Goal: Task Accomplishment & Management: Use online tool/utility

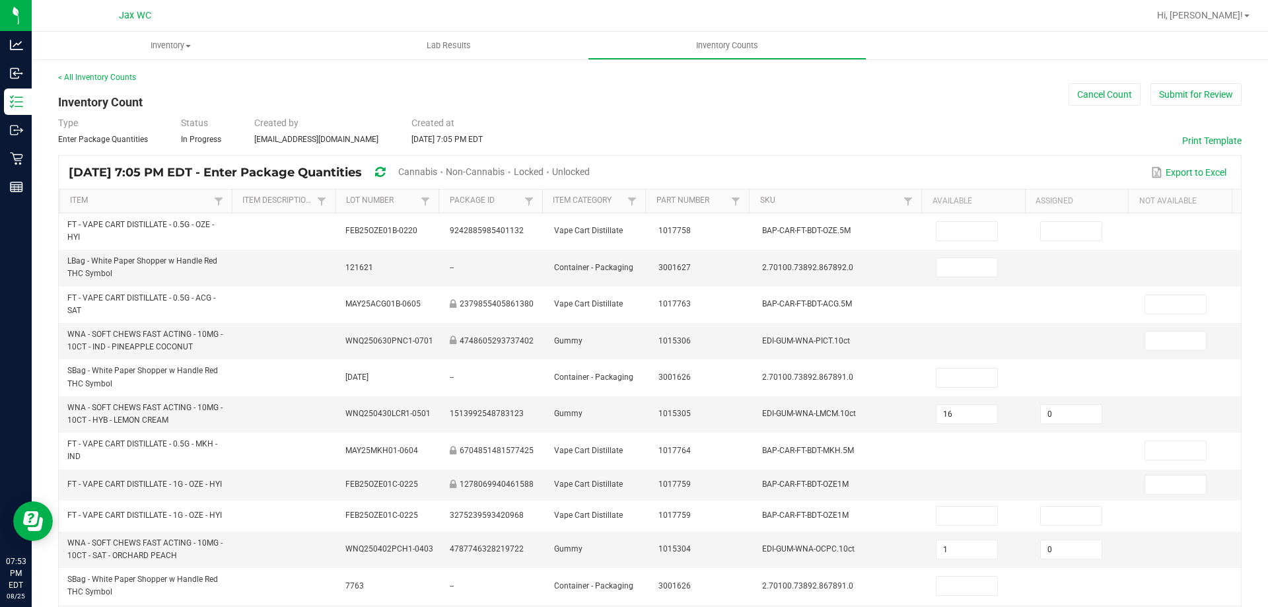
click at [590, 170] on span "Unlocked" at bounding box center [571, 171] width 38 height 11
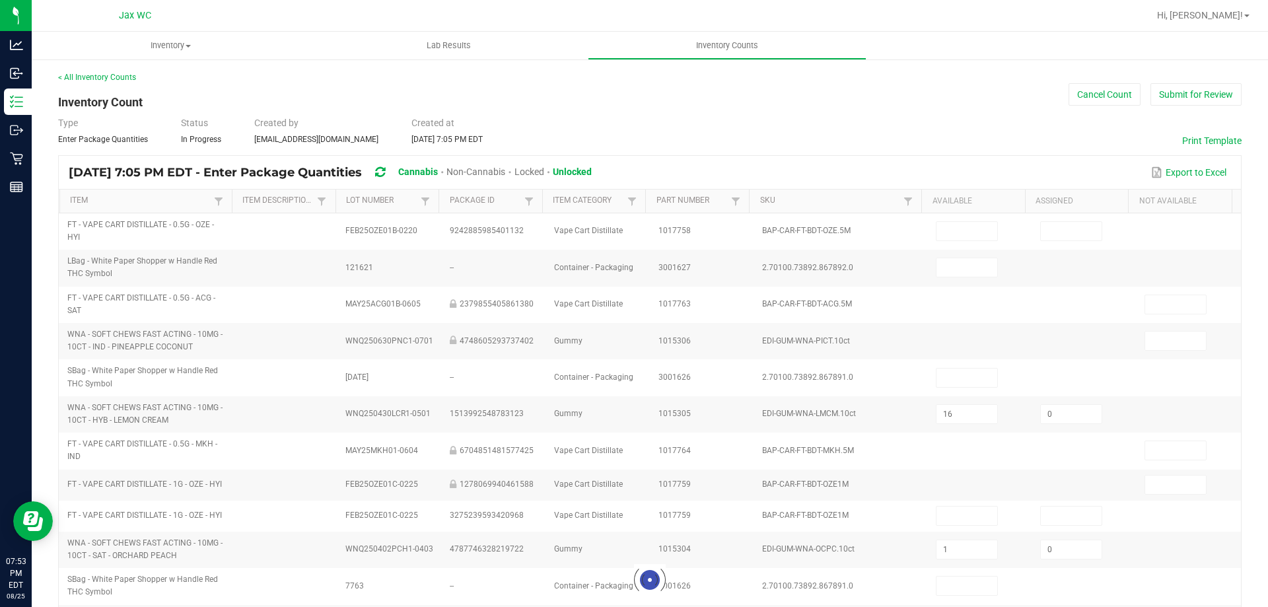
type input "4"
type input "0"
type input "1"
type input "8"
type input "0"
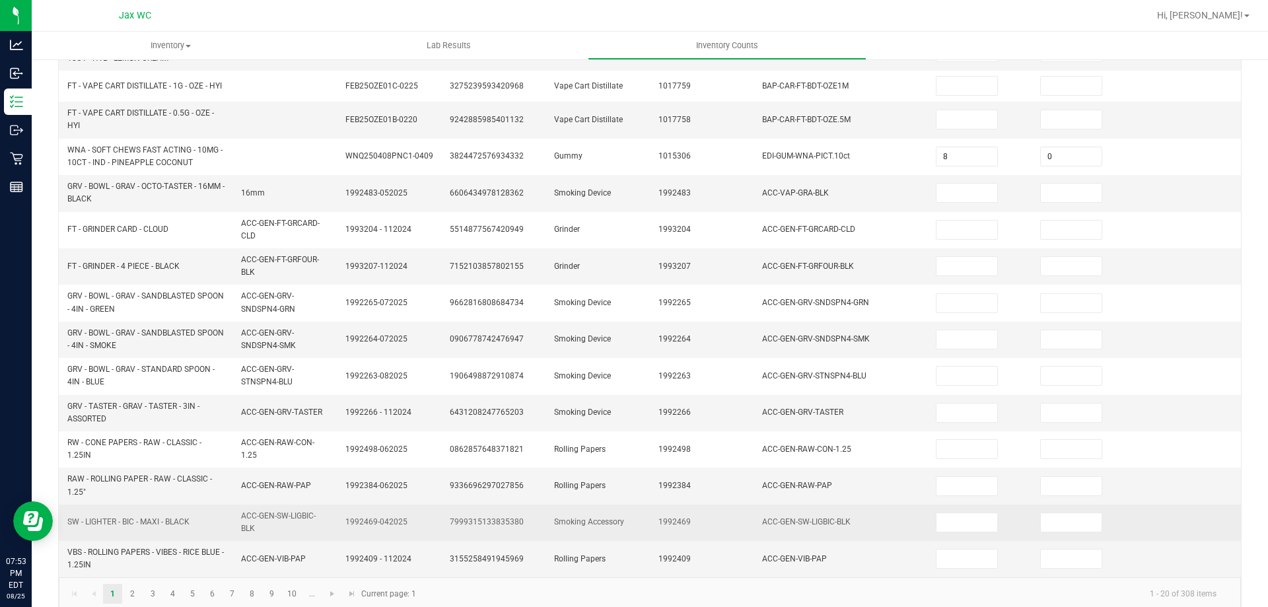
scroll to position [380, 0]
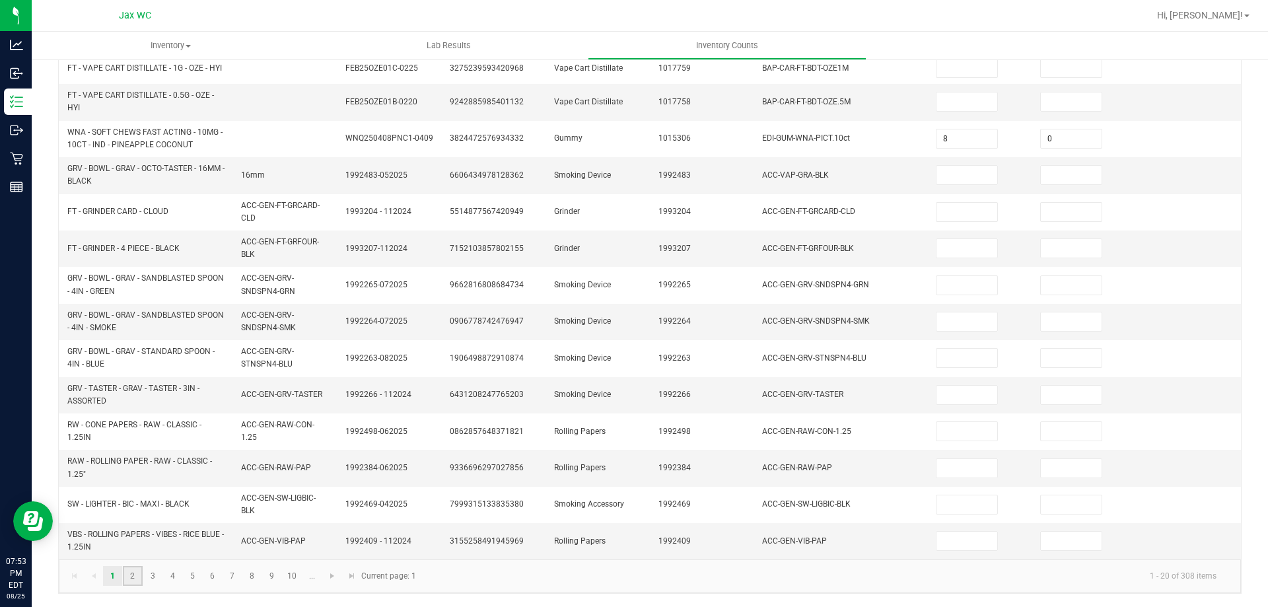
click at [133, 581] on link "2" at bounding box center [132, 576] width 19 height 20
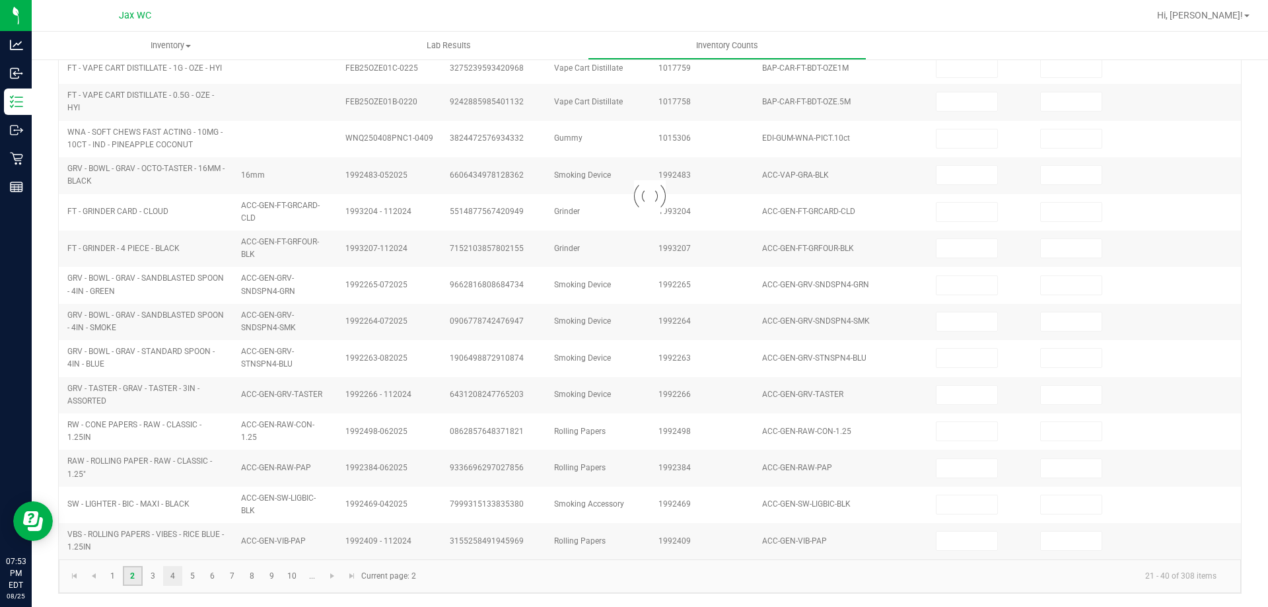
scroll to position [352, 0]
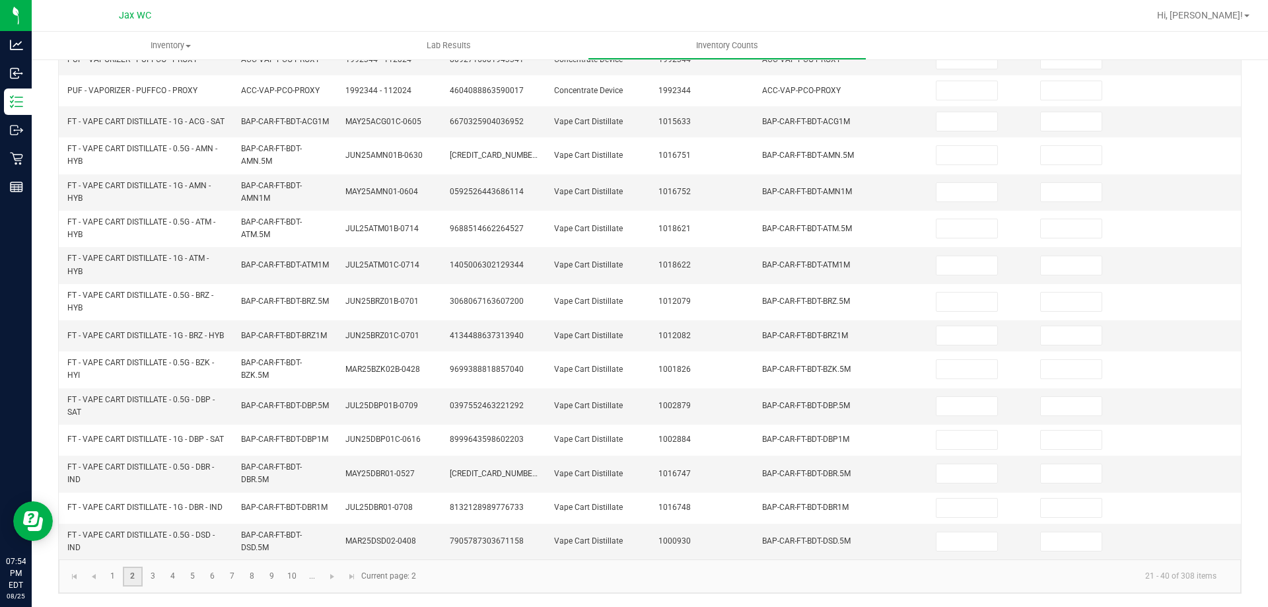
click at [134, 581] on link "2" at bounding box center [132, 577] width 19 height 20
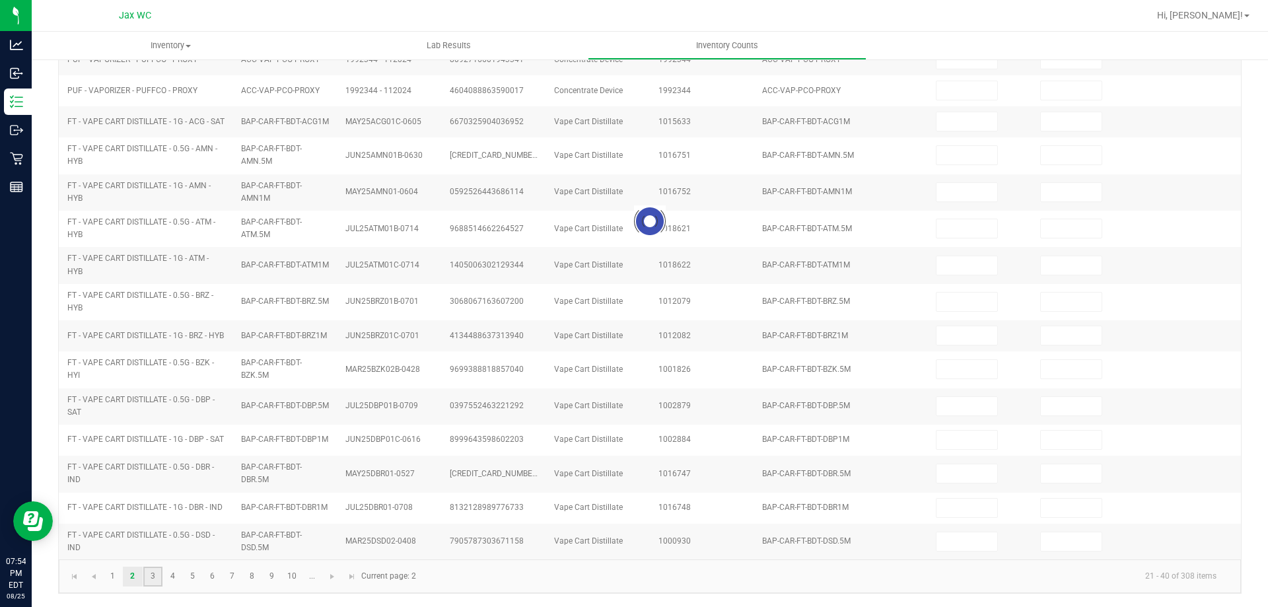
click at [147, 578] on link "3" at bounding box center [152, 577] width 19 height 20
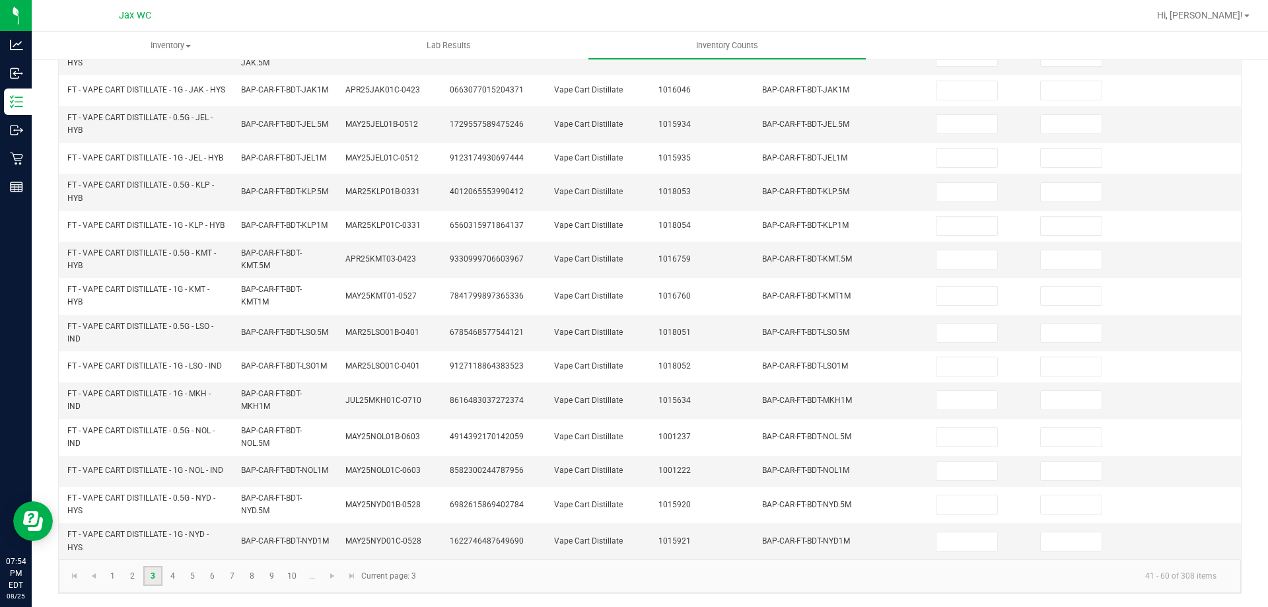
scroll to position [385, 0]
click at [172, 576] on link "4" at bounding box center [172, 576] width 19 height 20
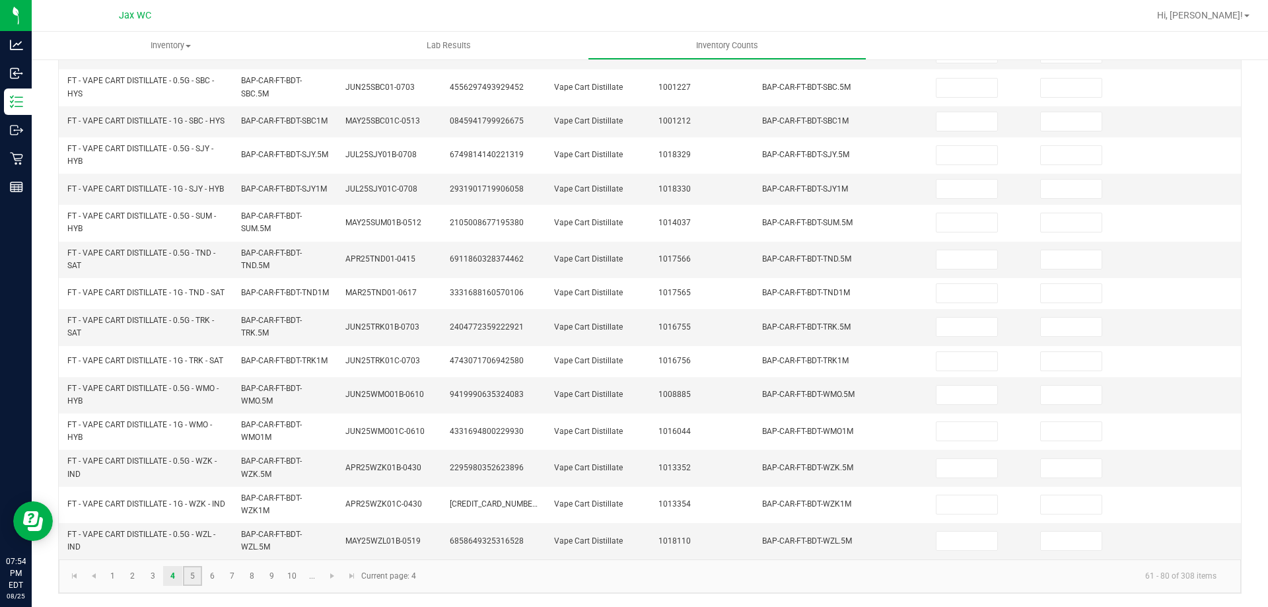
click at [189, 582] on link "5" at bounding box center [192, 576] width 19 height 20
type input "11"
type input "3"
type input "6"
type input "0"
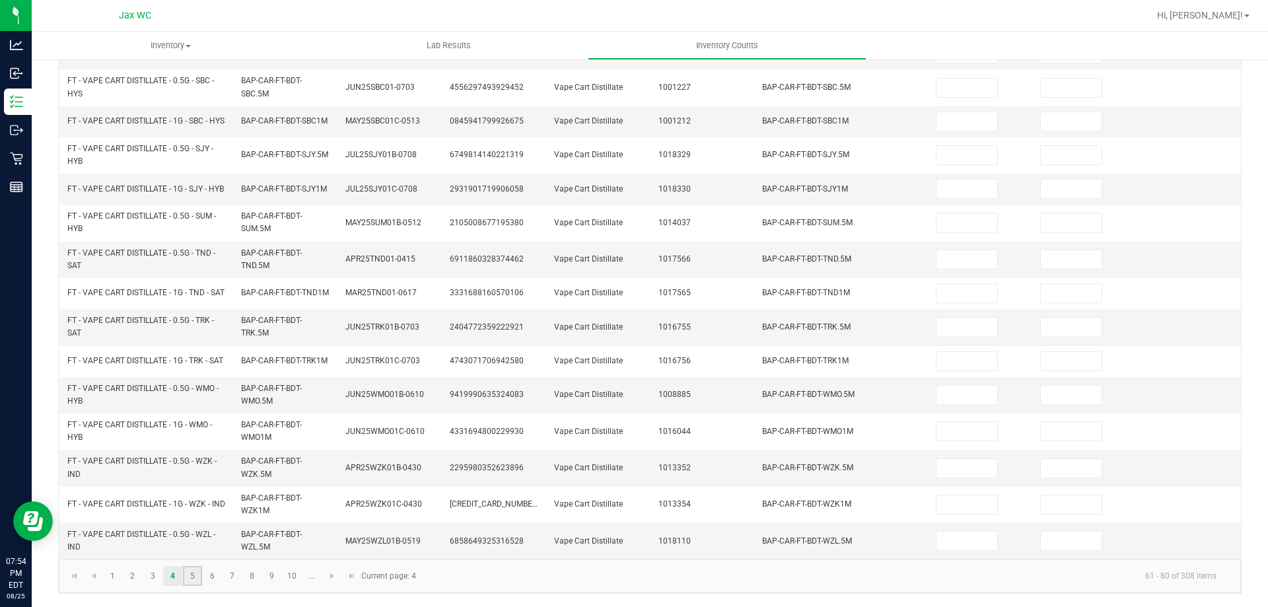
type input "6"
type input "0"
type input "7"
type input "0"
type input "6"
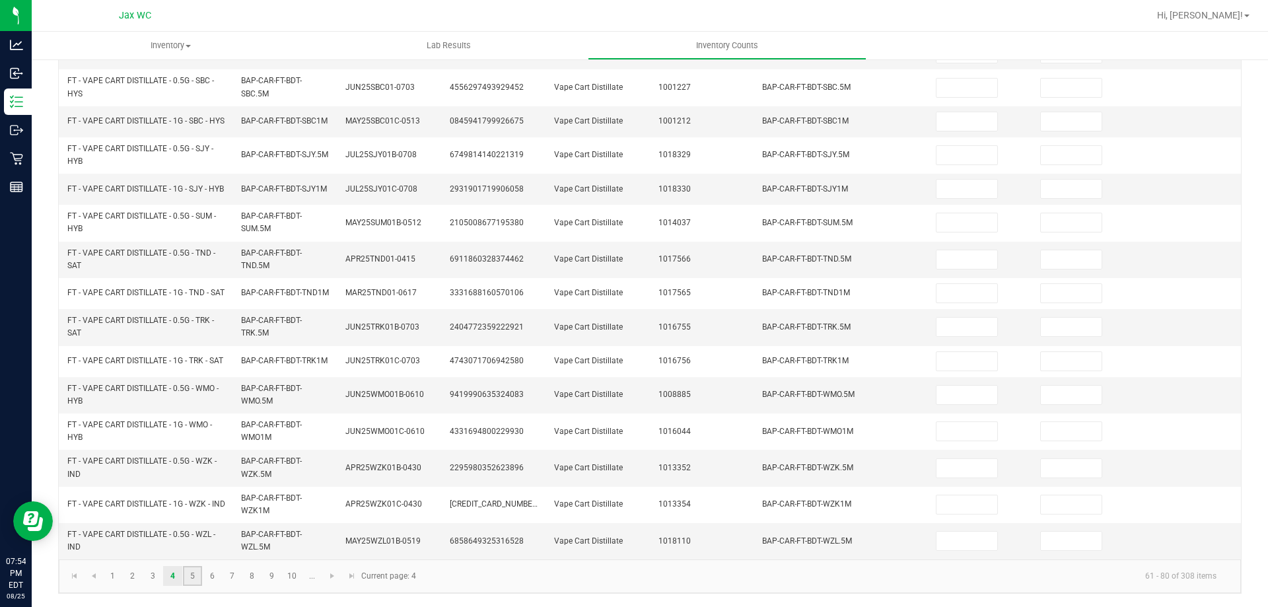
type input "1"
type input "0"
type input "5"
type input "0"
type input "11"
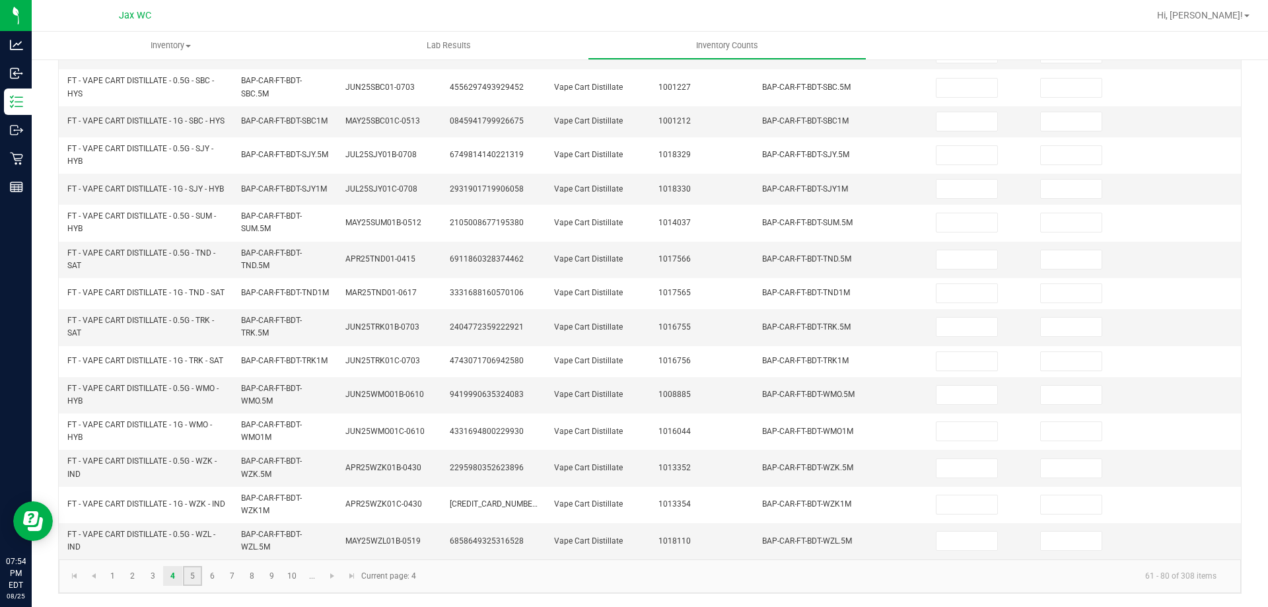
type input "10"
type input "0"
type input "11"
type input "0"
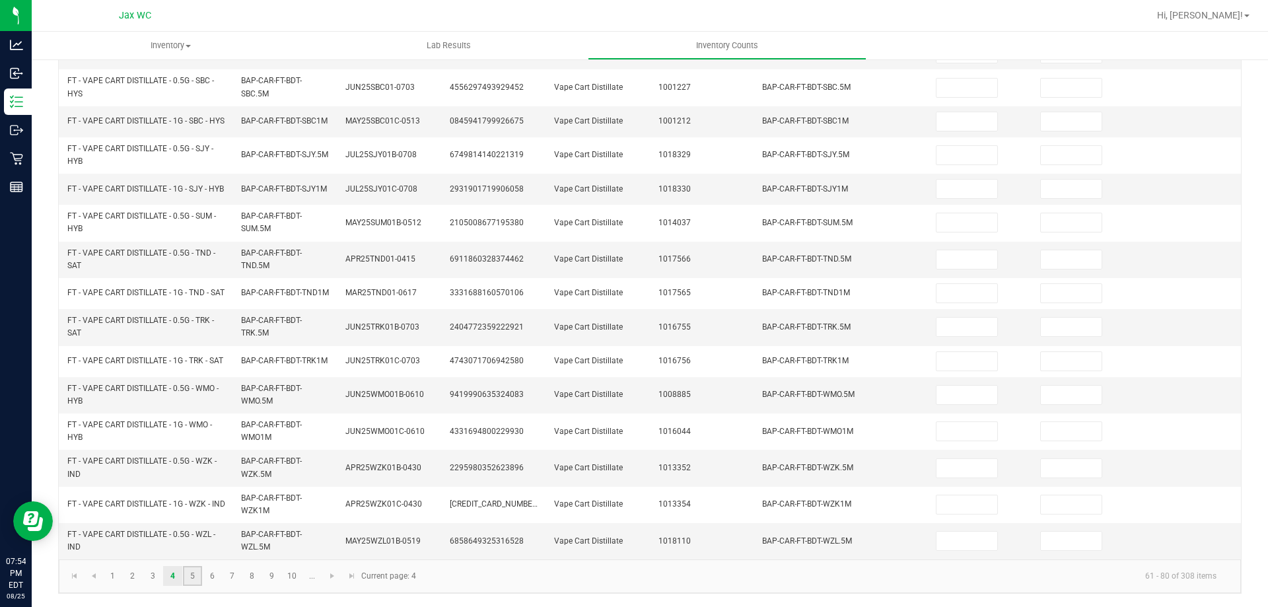
type input "3"
type input "0"
type input "7"
type input "0"
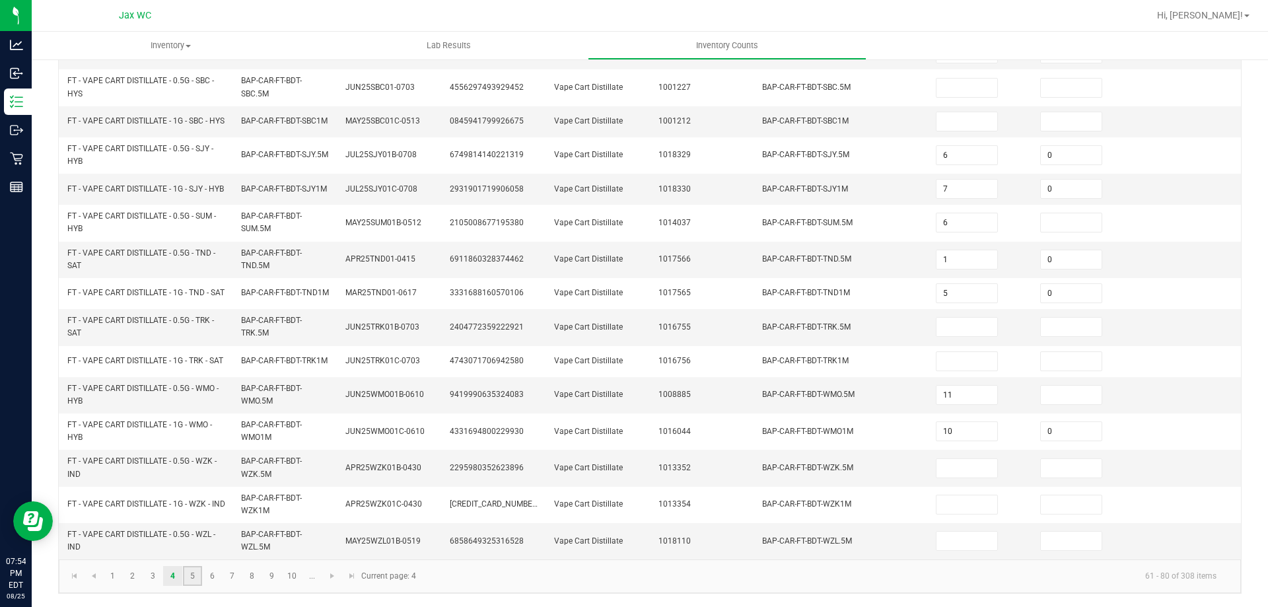
type input "1"
type input "0"
type input "1"
type input "0"
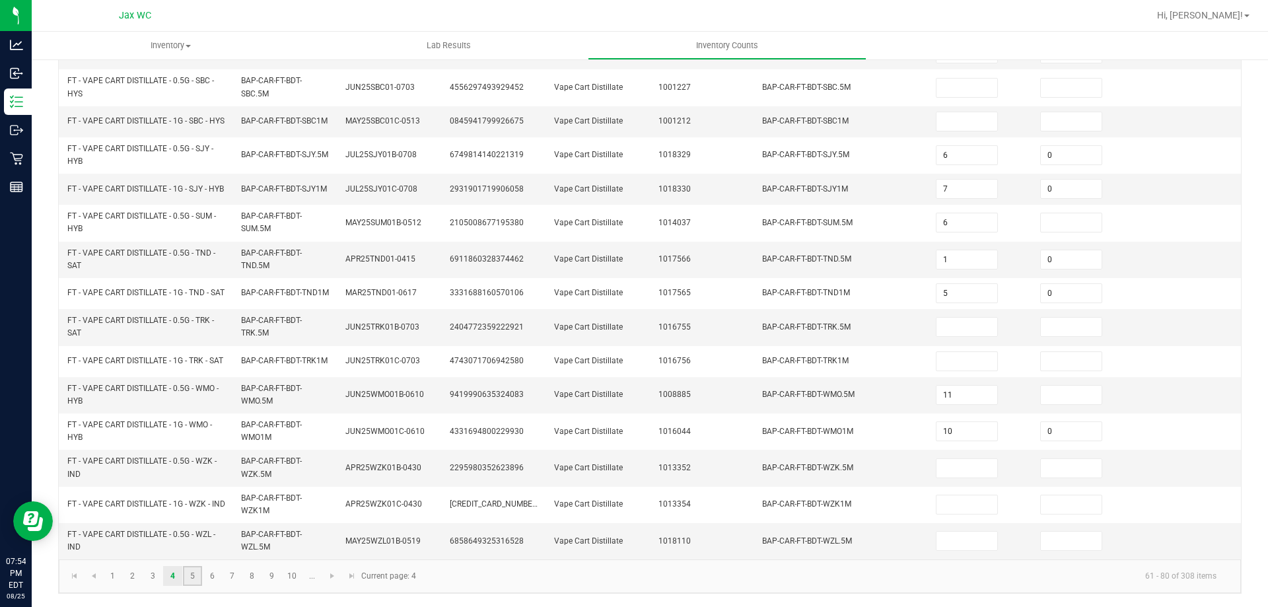
type input "3"
type input "0"
type input "10"
type input "0"
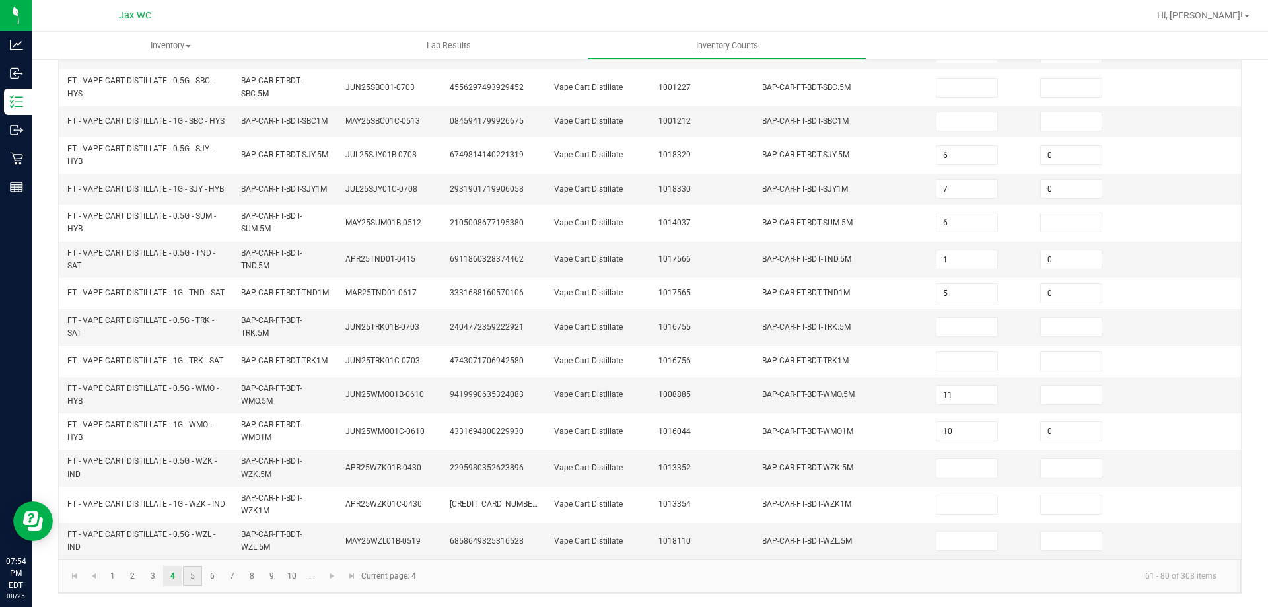
type input "6"
type input "0"
type input "2"
type input "0"
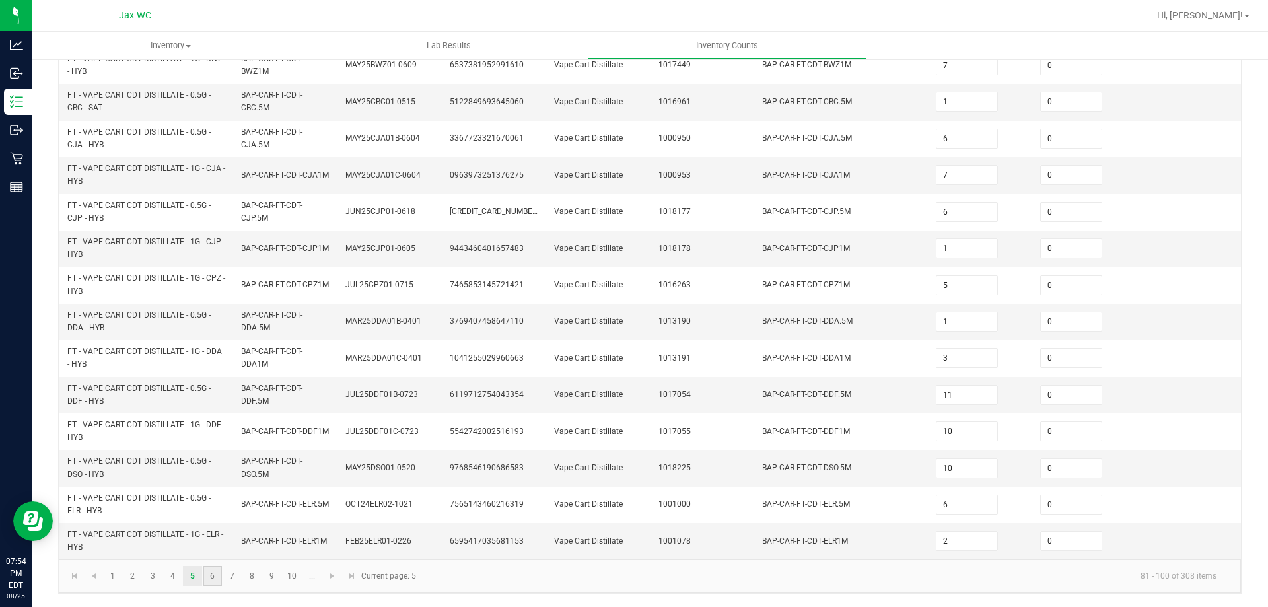
click at [211, 578] on link "6" at bounding box center [212, 576] width 19 height 20
type input "10"
type input "0"
type input "9"
type input "7"
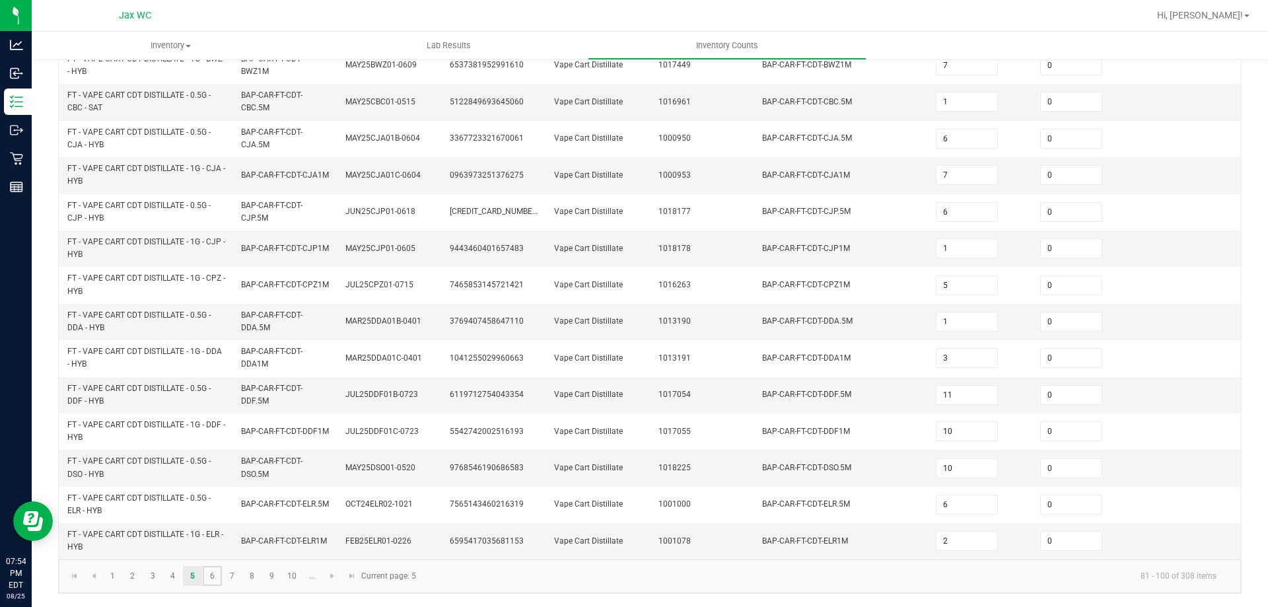
type input "3"
type input "5"
type input "10"
type input "5"
type input "2"
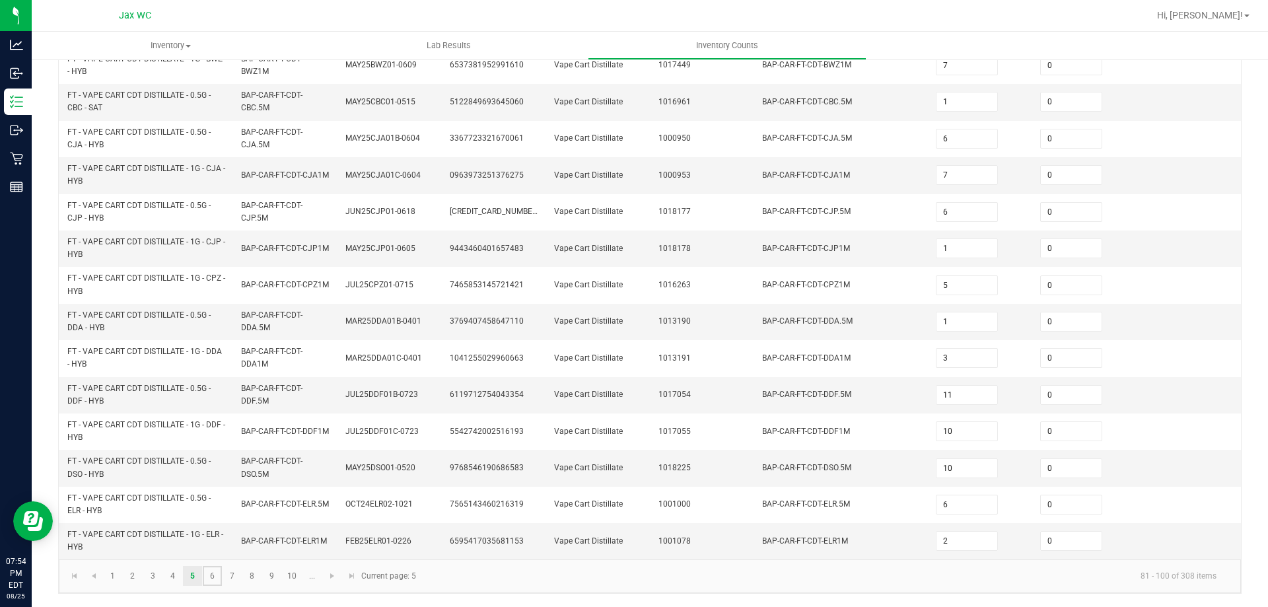
type input "3"
type input "1"
type input "4"
type input "2"
type input "3"
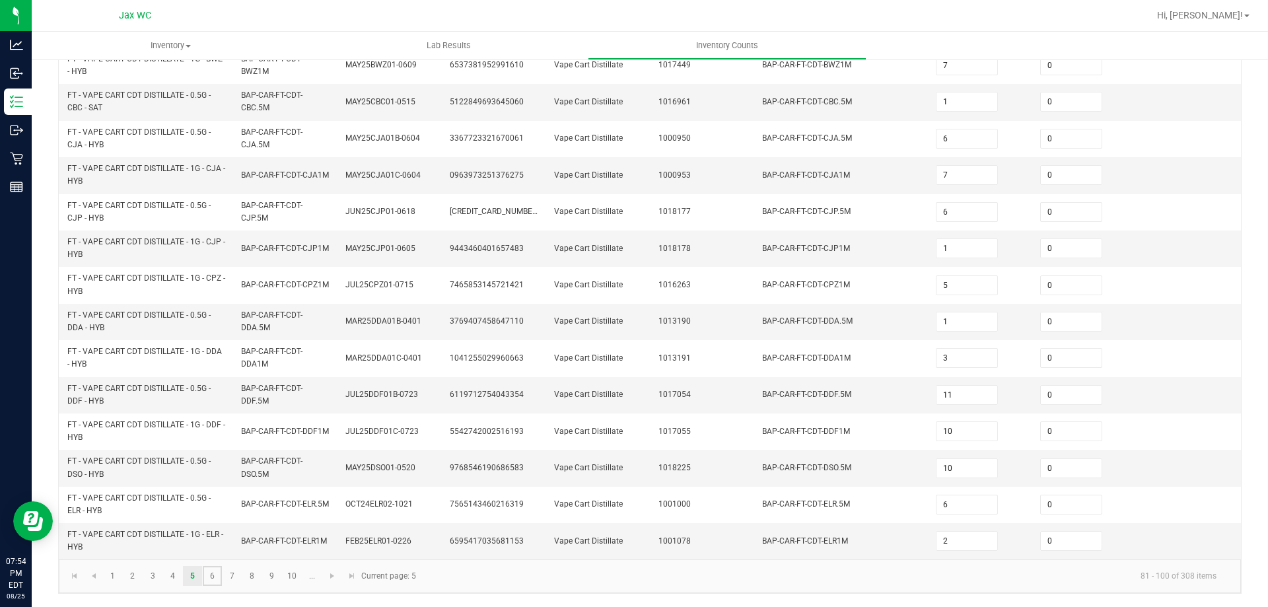
type input "5"
type input "4"
type input "2"
type input "7"
type input "5"
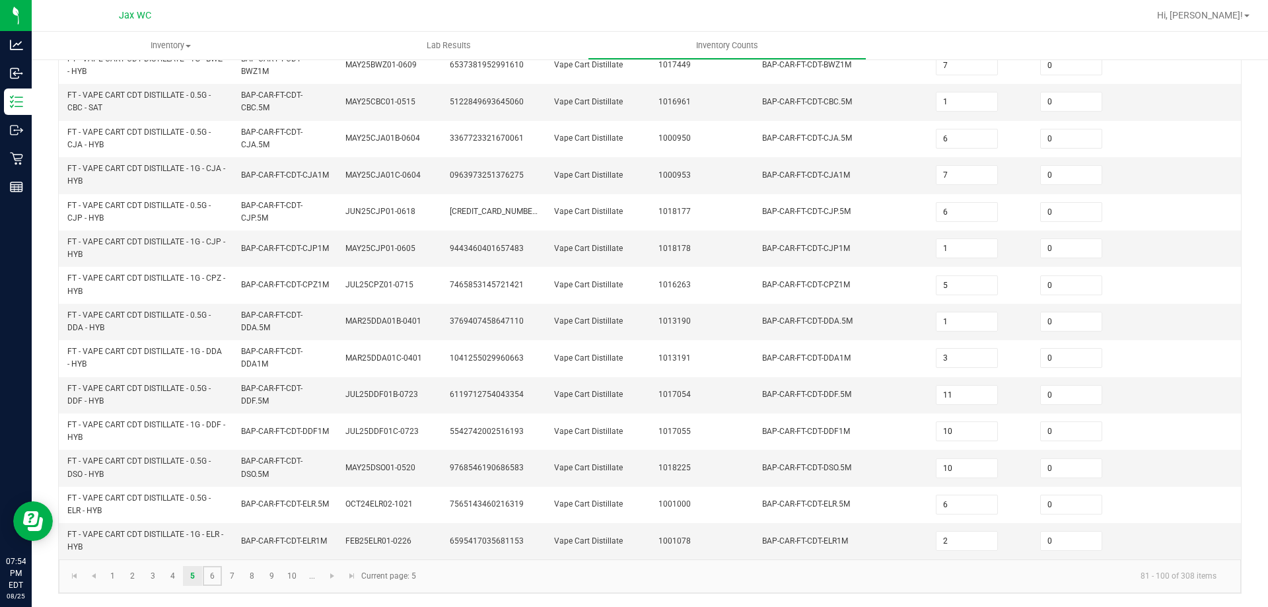
type input "10"
click at [232, 576] on link "7" at bounding box center [232, 577] width 19 height 20
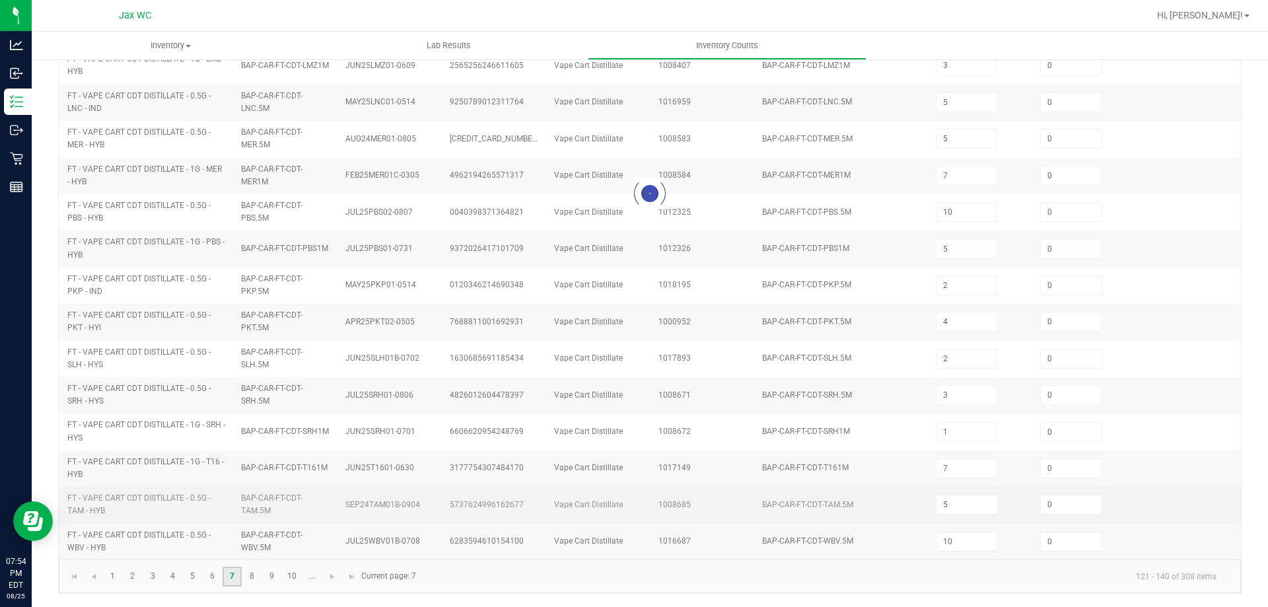
type input "3"
type input "6"
type input "1"
type input "6"
type input "5"
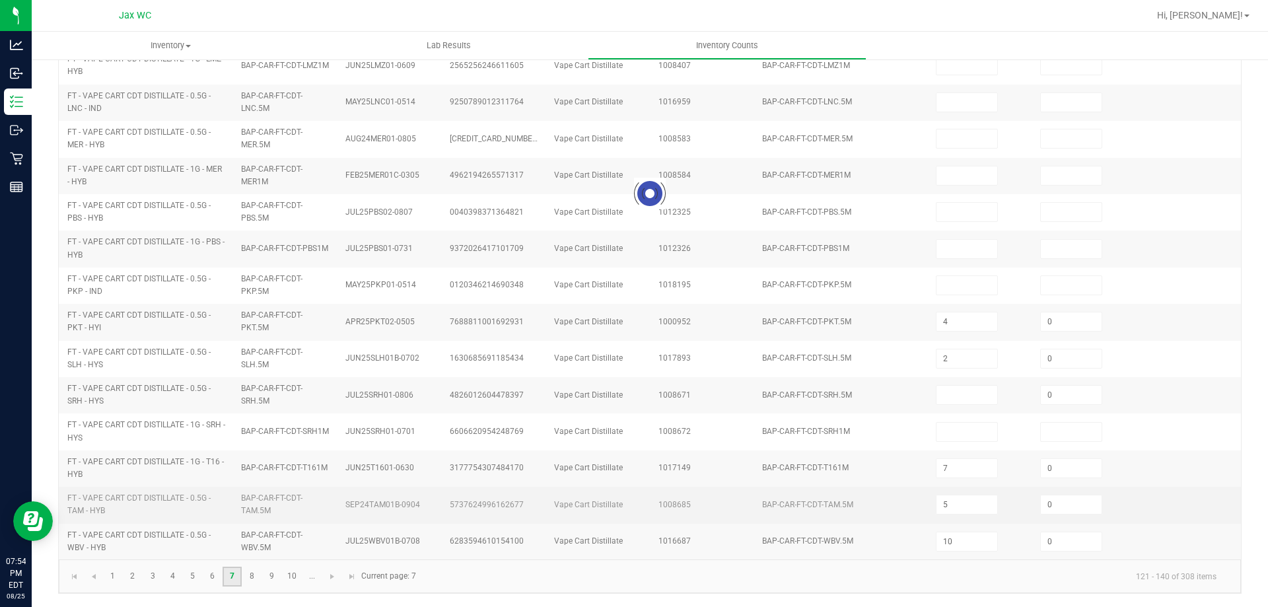
type input "3"
type input "7"
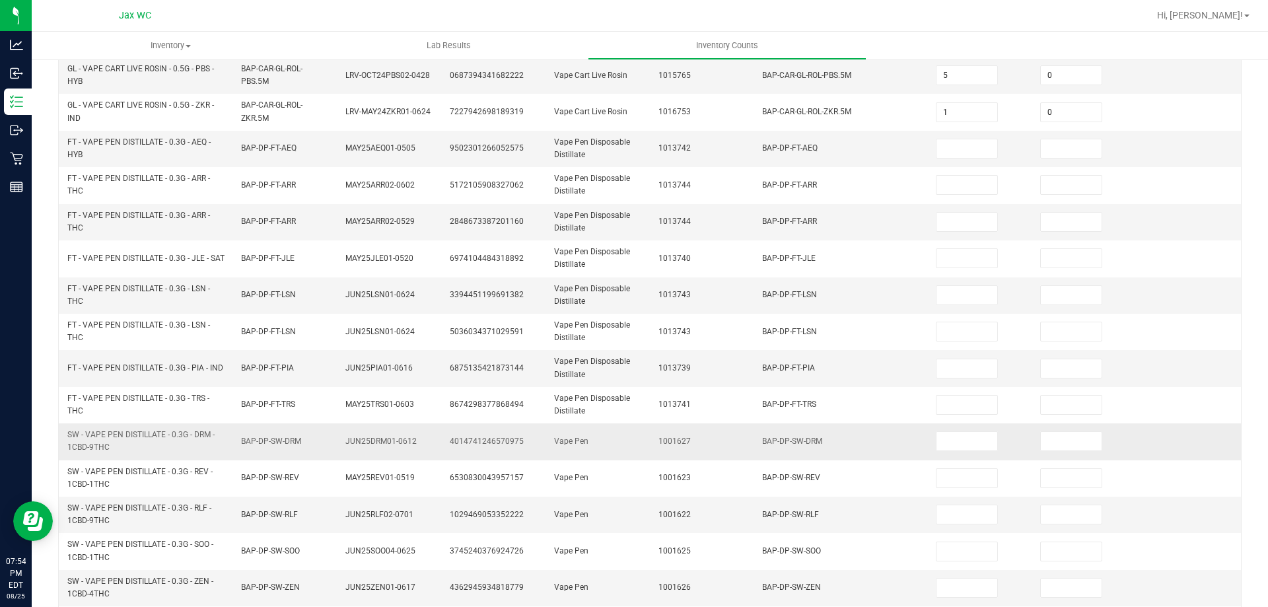
scroll to position [242, 0]
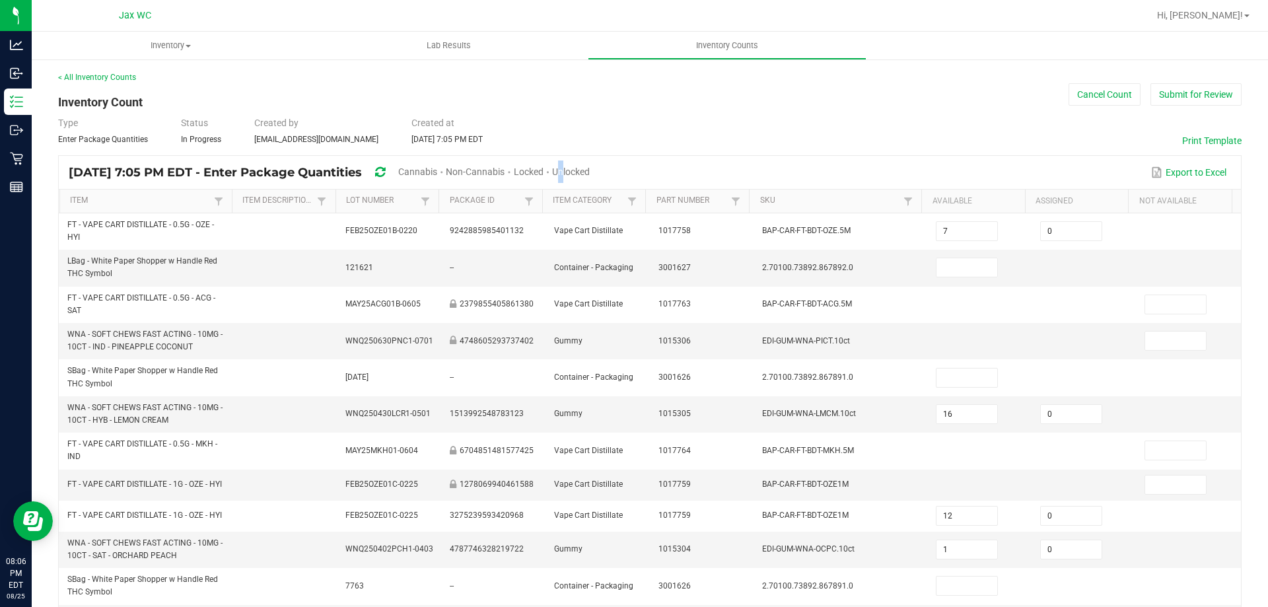
click at [590, 173] on span "Unlocked" at bounding box center [571, 171] width 38 height 11
type input "4"
type input "1"
type input "8"
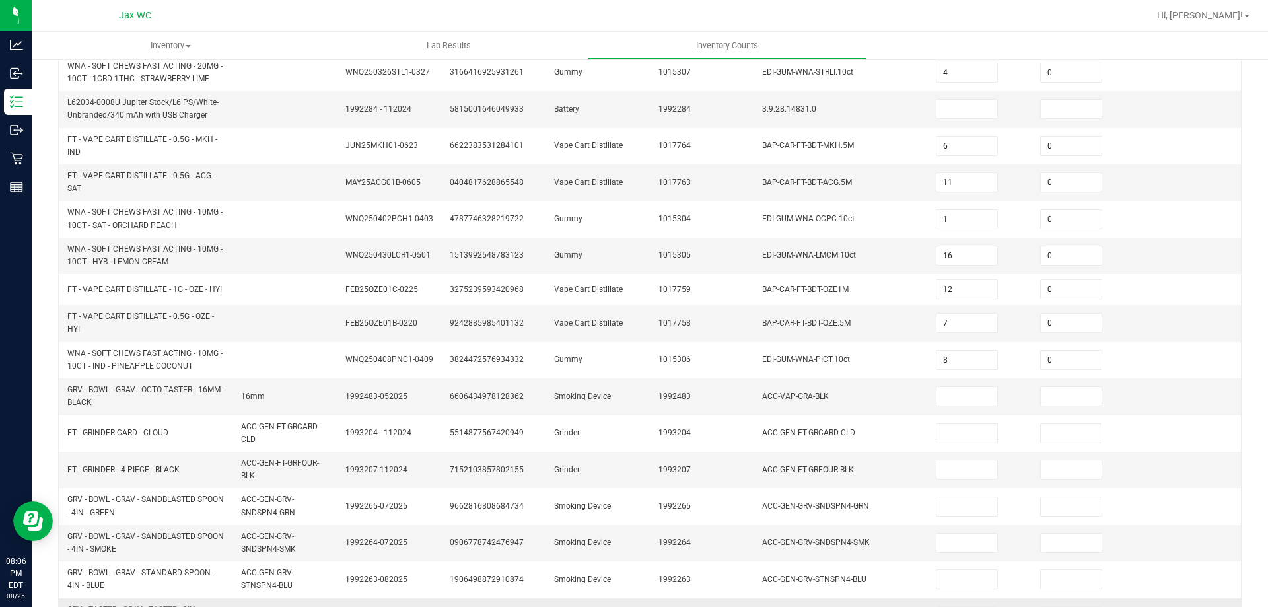
scroll to position [380, 0]
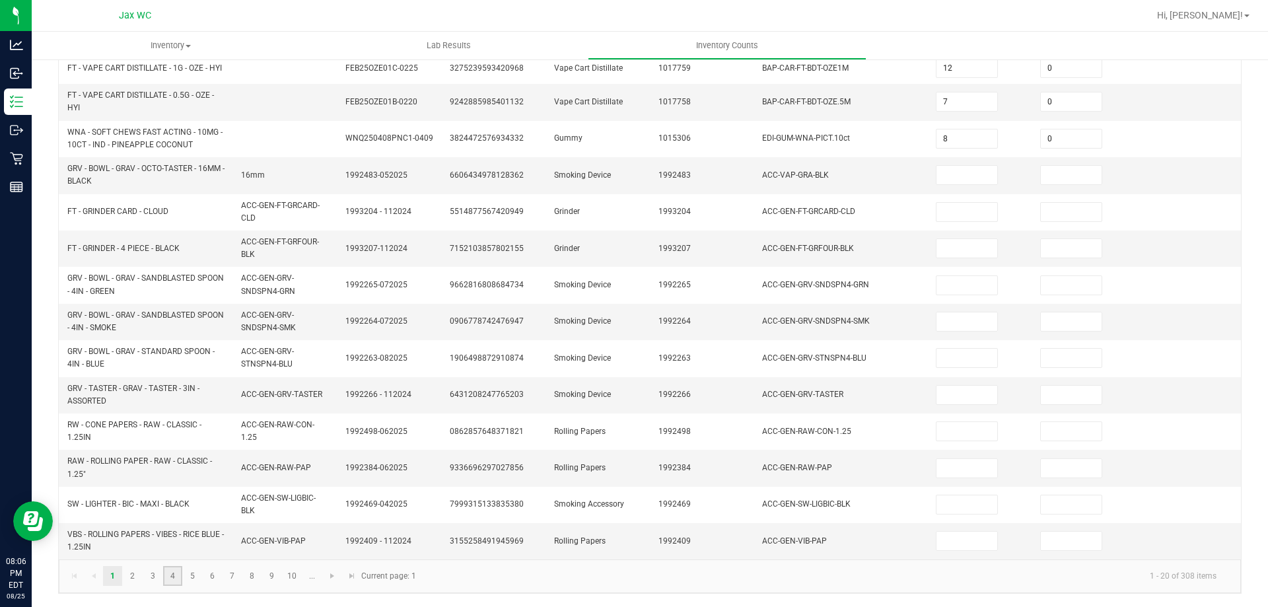
click at [172, 576] on link "4" at bounding box center [172, 576] width 19 height 20
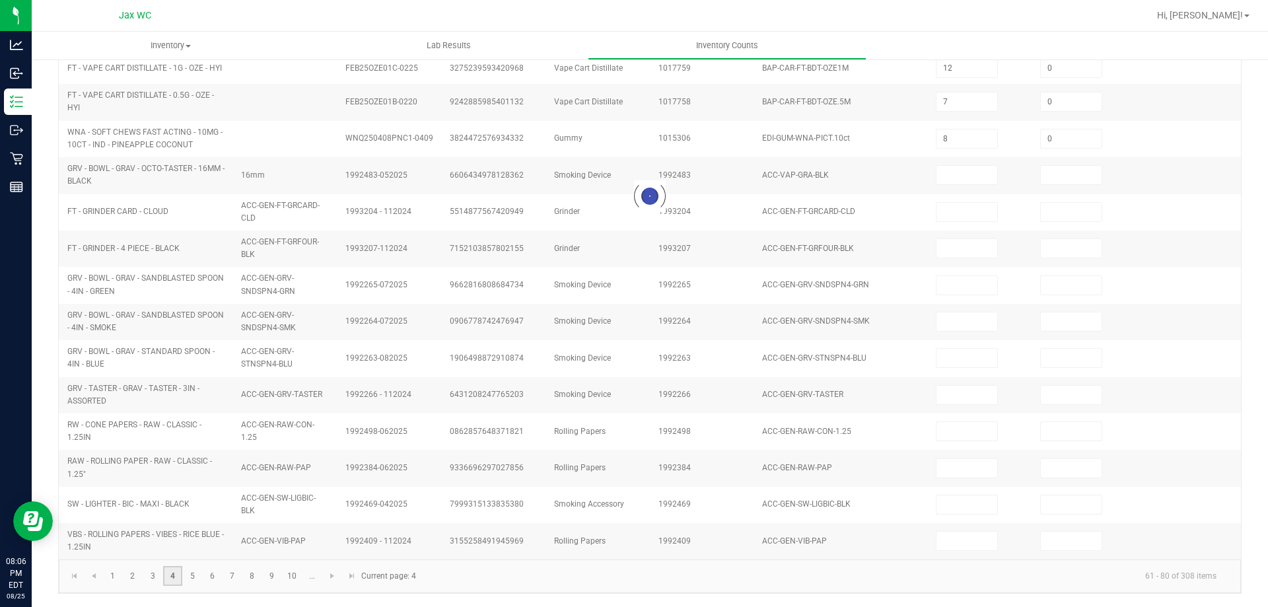
type input "12"
type input "11"
type input "0"
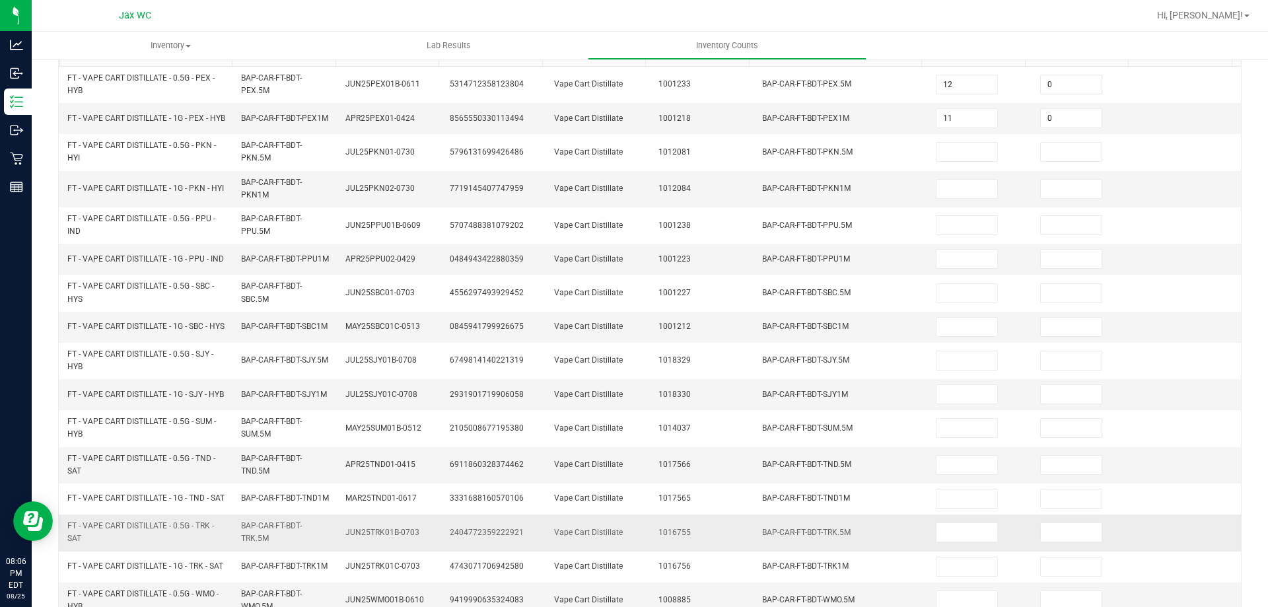
scroll to position [116, 0]
